Goal: Check status

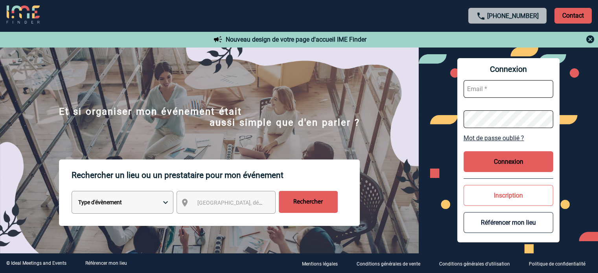
type input "[EMAIL_ADDRESS][DOMAIN_NAME]"
click at [478, 160] on button "Connexion" at bounding box center [509, 161] width 90 height 21
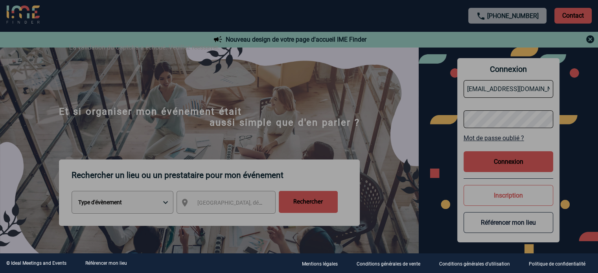
click at [420, 157] on div at bounding box center [299, 136] width 598 height 273
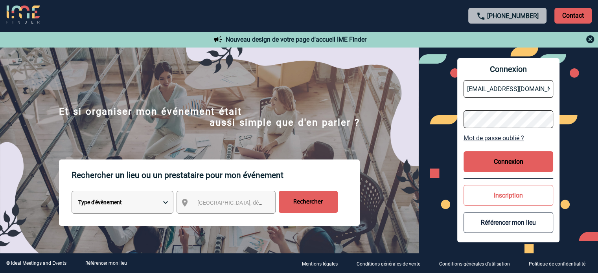
click at [479, 163] on button "Connexion" at bounding box center [509, 161] width 90 height 21
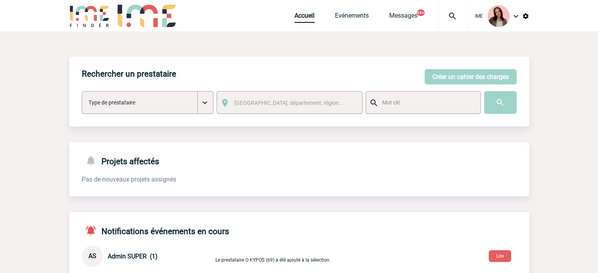
click at [448, 17] on img at bounding box center [453, 15] width 28 height 9
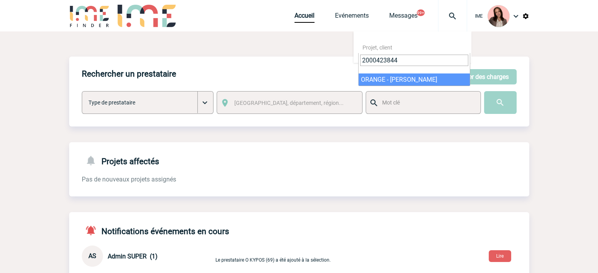
type input "2000423844"
select select "23345"
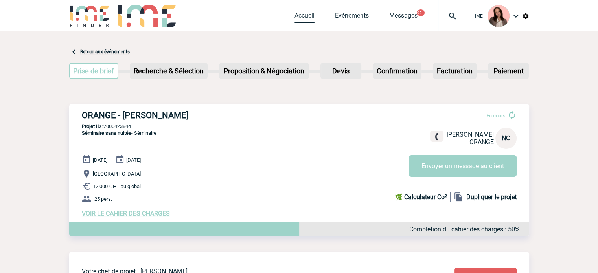
drag, startPoint x: 295, startPoint y: 19, endPoint x: 289, endPoint y: 20, distance: 5.6
click at [295, 19] on link "Accueil" at bounding box center [305, 17] width 20 height 11
